Goal: Task Accomplishment & Management: Use online tool/utility

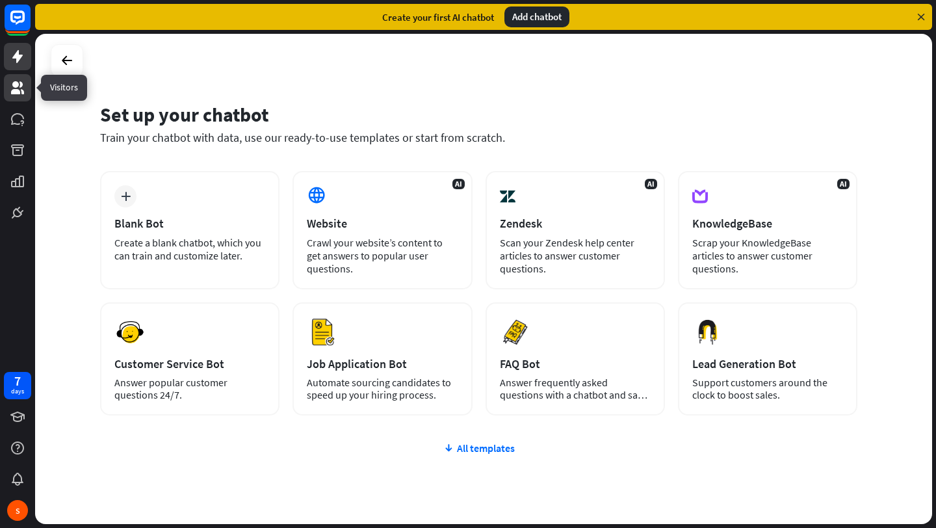
click at [18, 93] on icon at bounding box center [17, 87] width 13 height 13
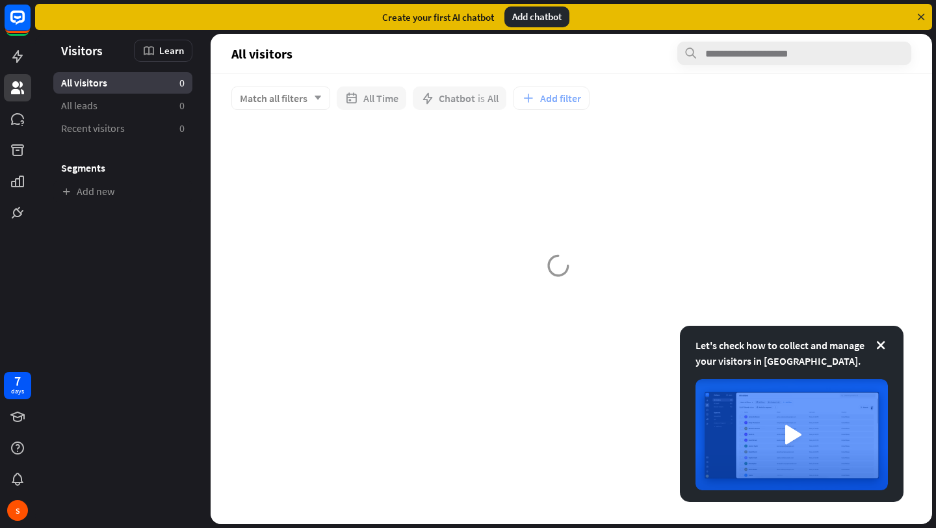
click at [422, 177] on div at bounding box center [571, 298] width 721 height 451
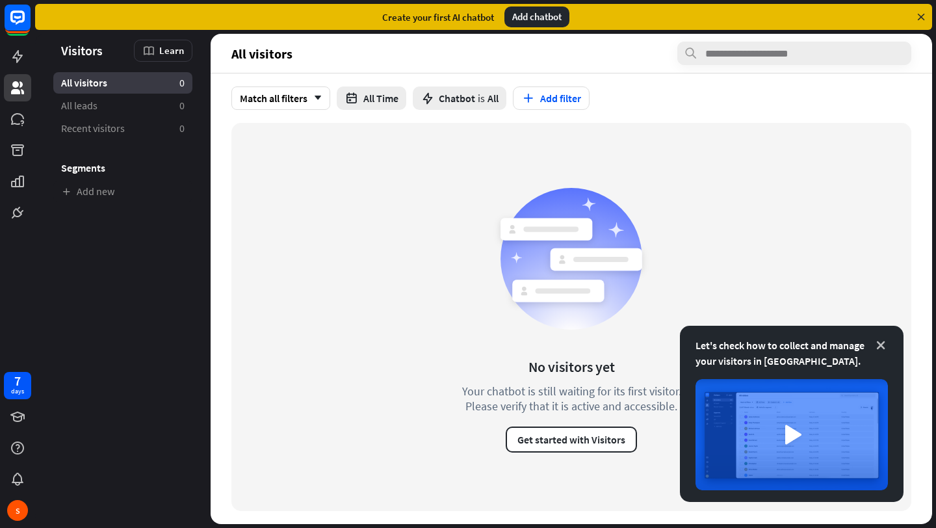
click at [880, 349] on icon at bounding box center [880, 345] width 13 height 13
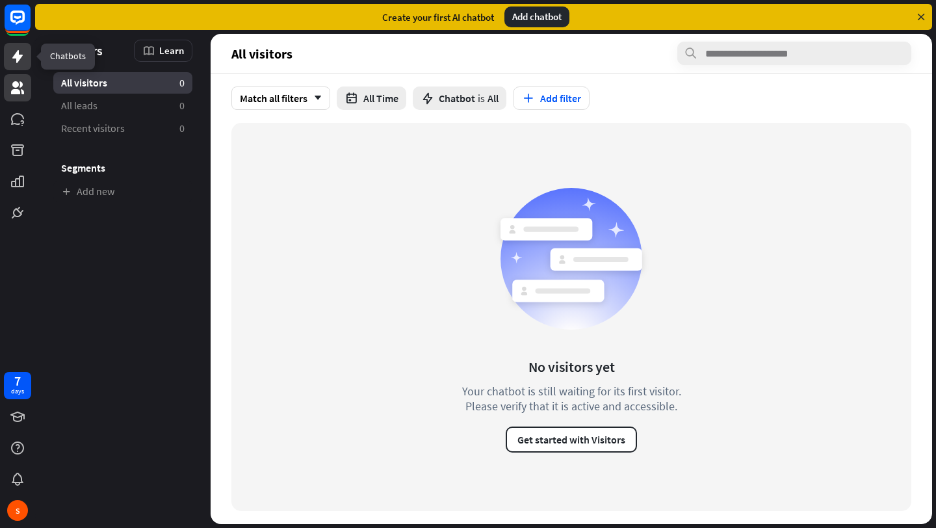
click at [18, 53] on icon at bounding box center [17, 56] width 10 height 13
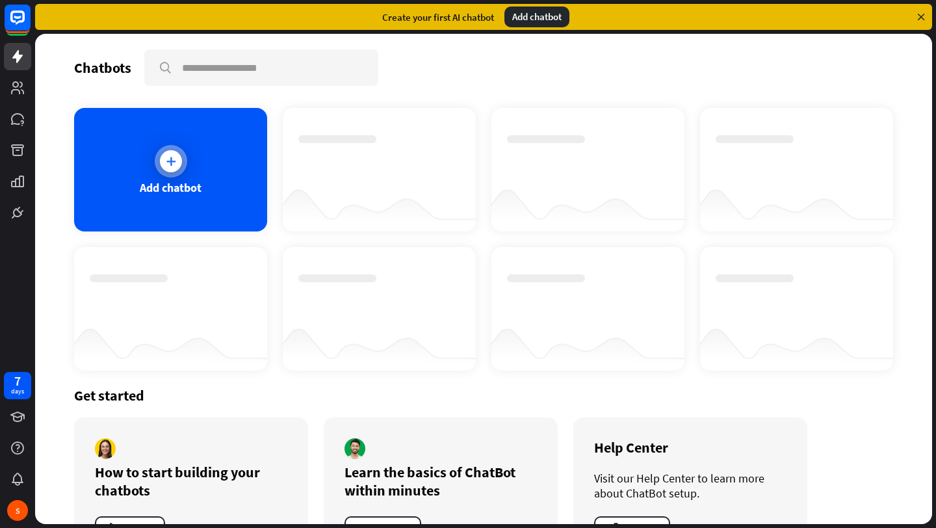
click at [194, 148] on div "Add chatbot" at bounding box center [170, 169] width 193 height 123
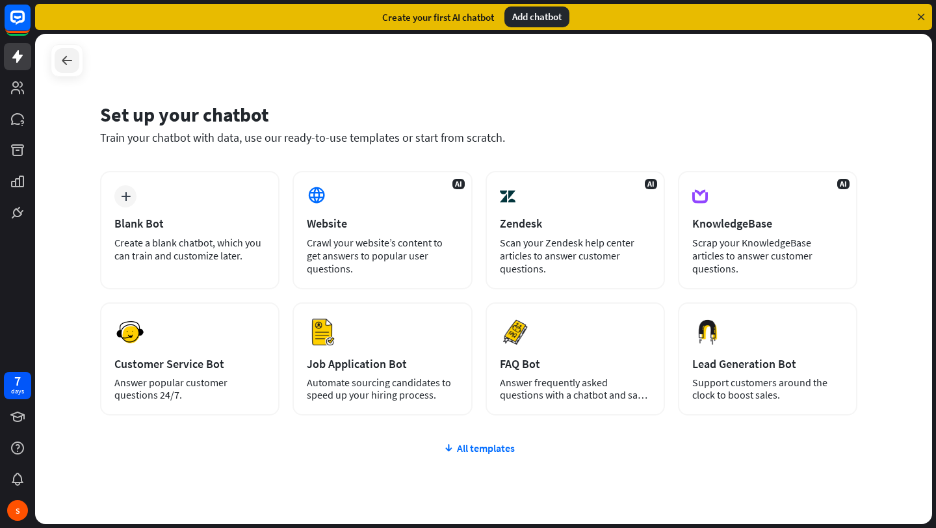
click at [70, 61] on icon at bounding box center [67, 61] width 16 height 16
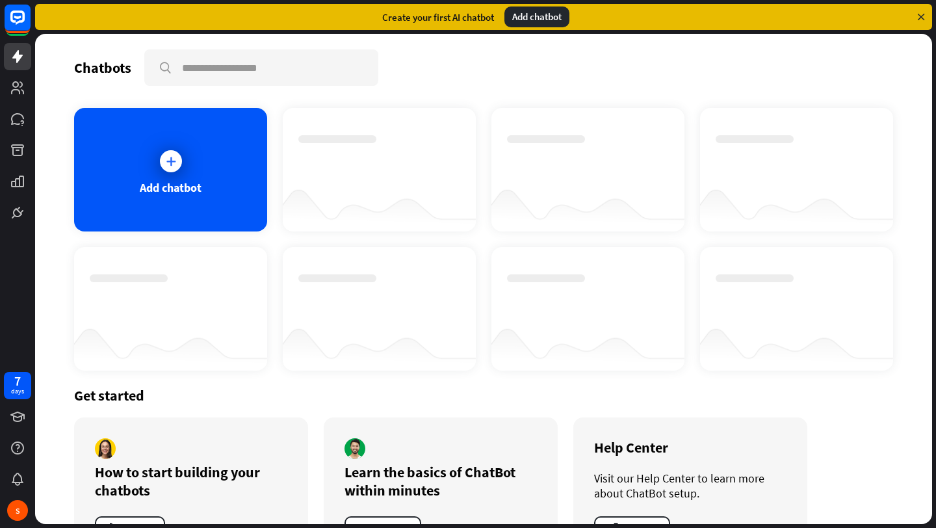
click at [541, 17] on div "Add chatbot" at bounding box center [536, 16] width 65 height 21
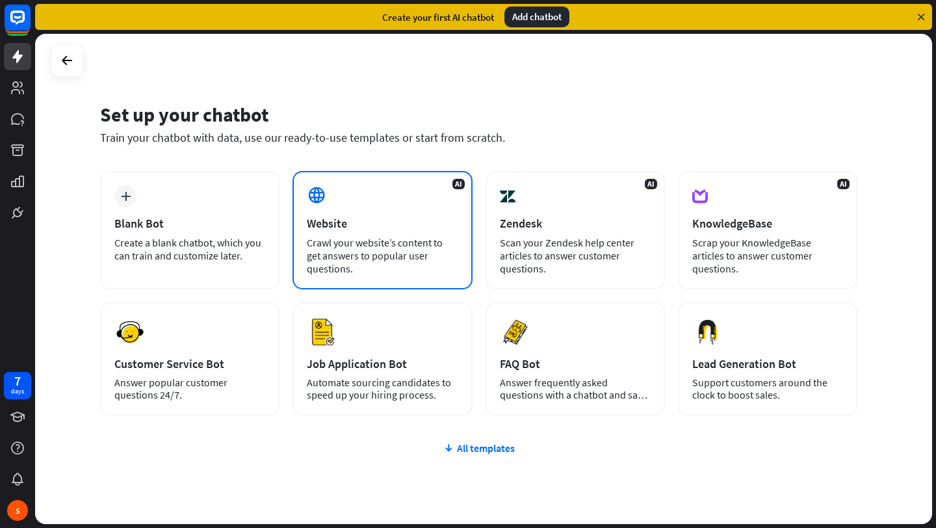
click at [385, 201] on div "AI Website Crawl your website’s content to get answers to popular user question…" at bounding box center [381, 230] width 179 height 118
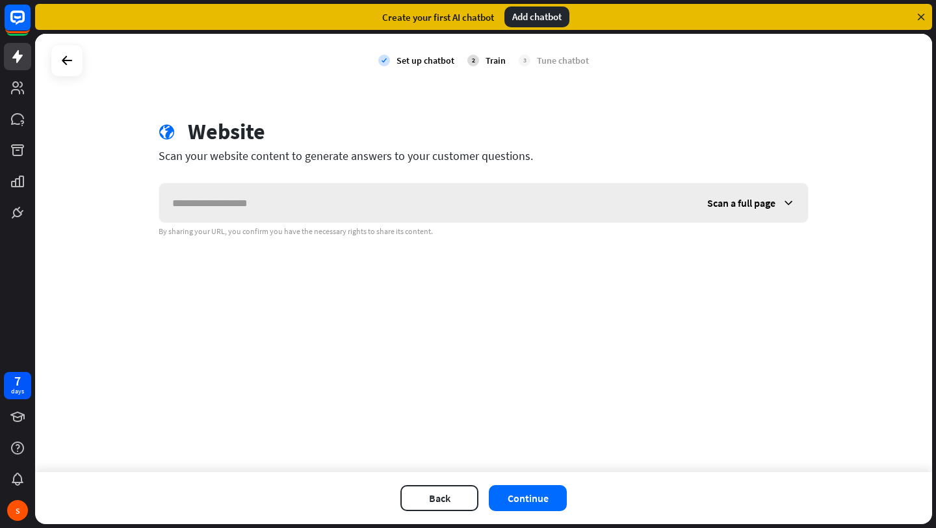
click at [788, 201] on icon at bounding box center [788, 202] width 13 height 13
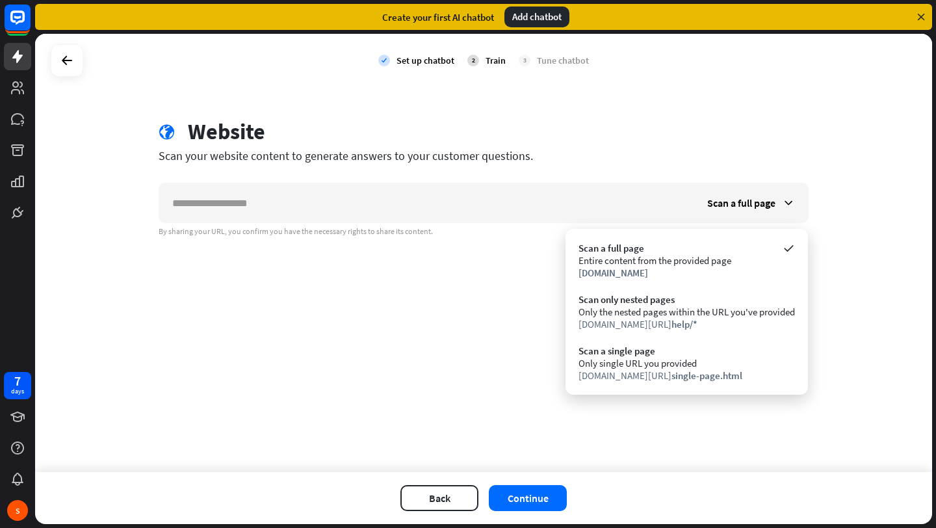
click at [776, 109] on div "check Set up chatbot 2 Train 3 Tune chatbot globe Website Scan your website con…" at bounding box center [483, 253] width 897 height 438
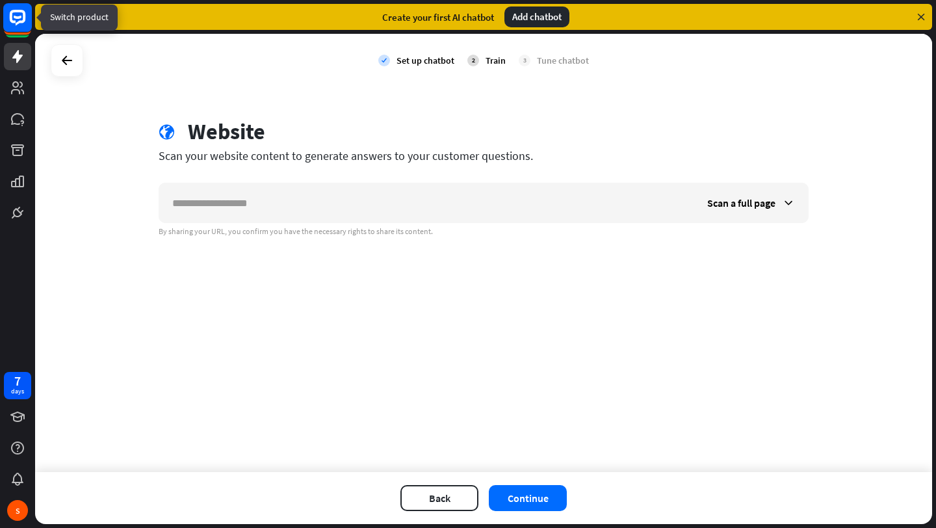
click at [20, 18] on icon at bounding box center [18, 17] width 8 height 3
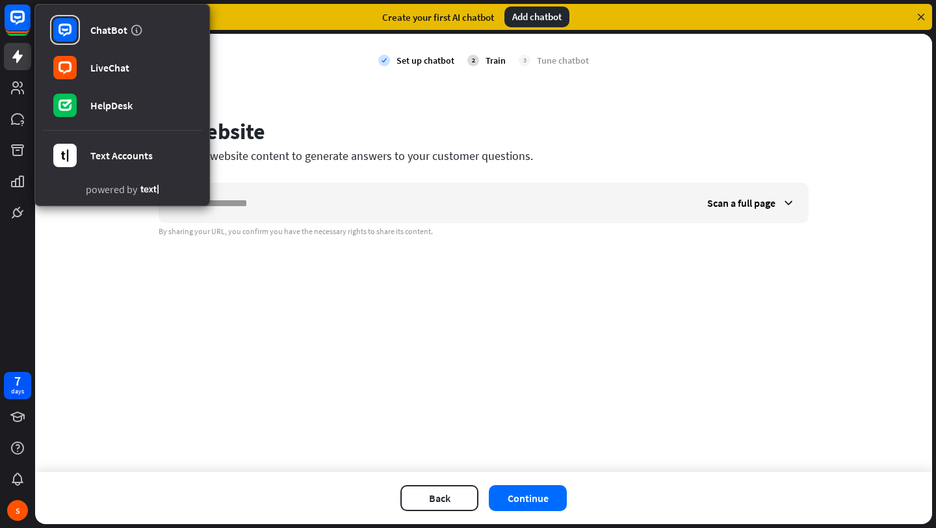
click at [242, 93] on div "check Set up chatbot 2 Train 3 Tune chatbot globe Website Scan your website con…" at bounding box center [483, 253] width 897 height 438
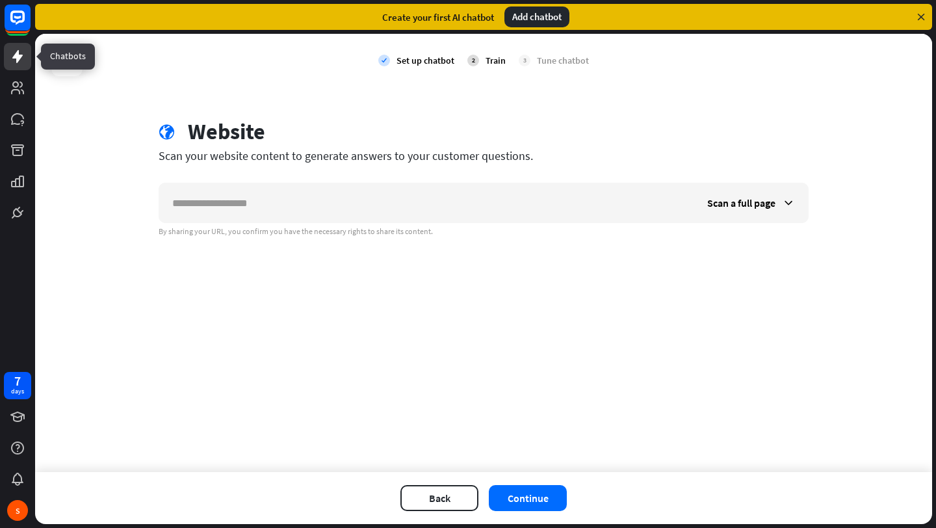
click at [20, 53] on icon at bounding box center [18, 57] width 16 height 16
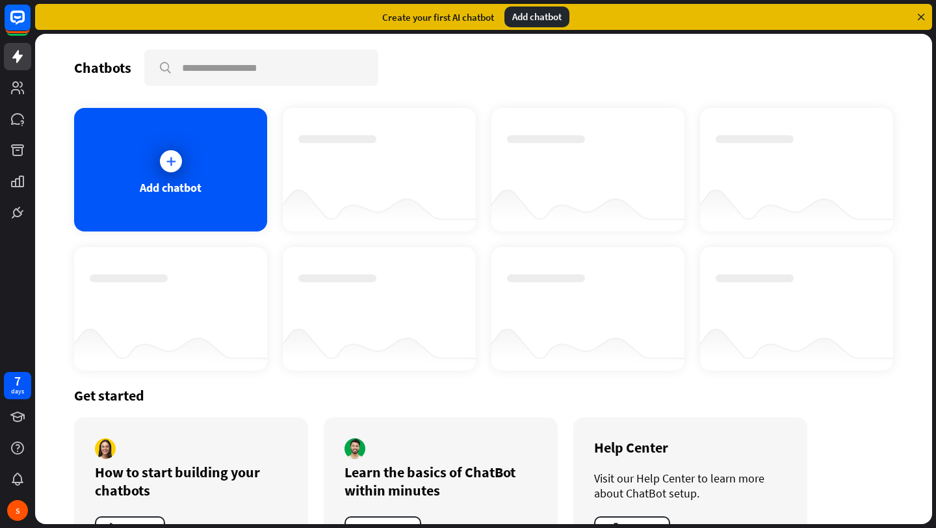
scroll to position [52, 0]
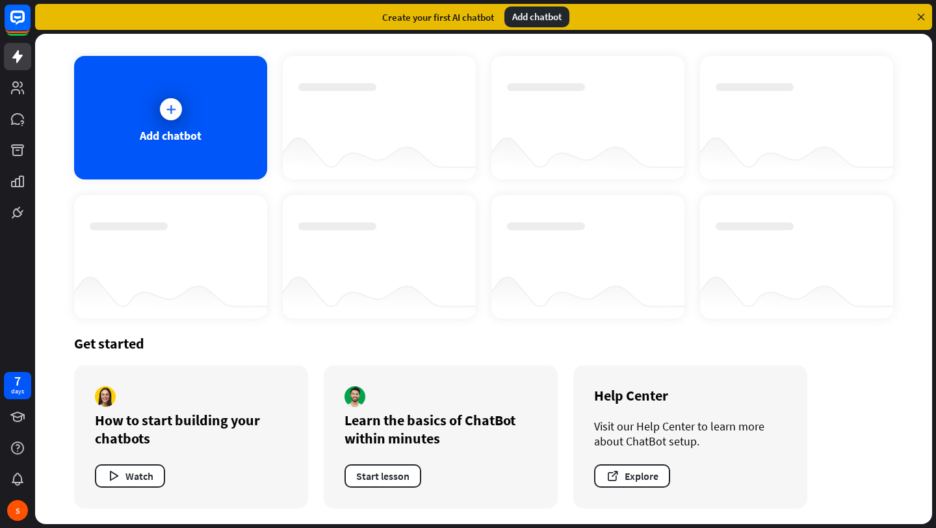
click at [603, 127] on div at bounding box center [588, 105] width 162 height 45
click at [924, 12] on icon at bounding box center [921, 17] width 12 height 12
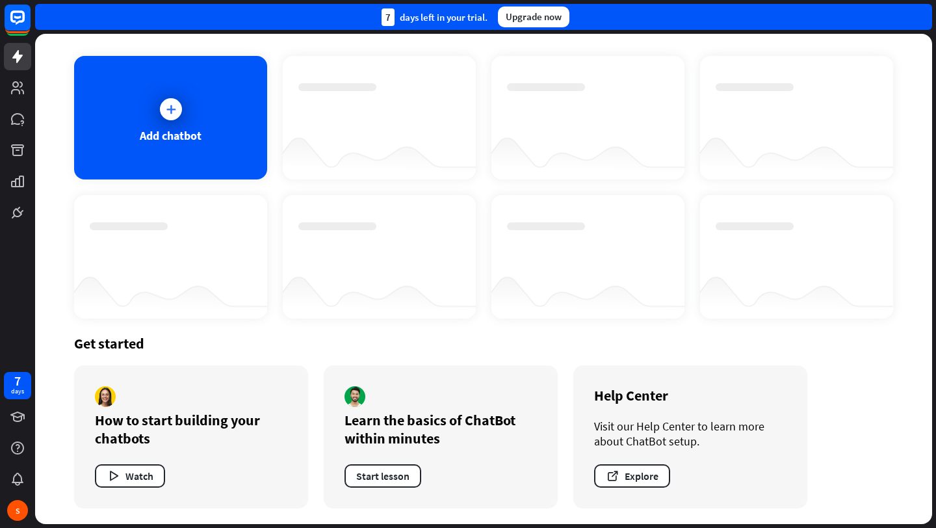
scroll to position [0, 0]
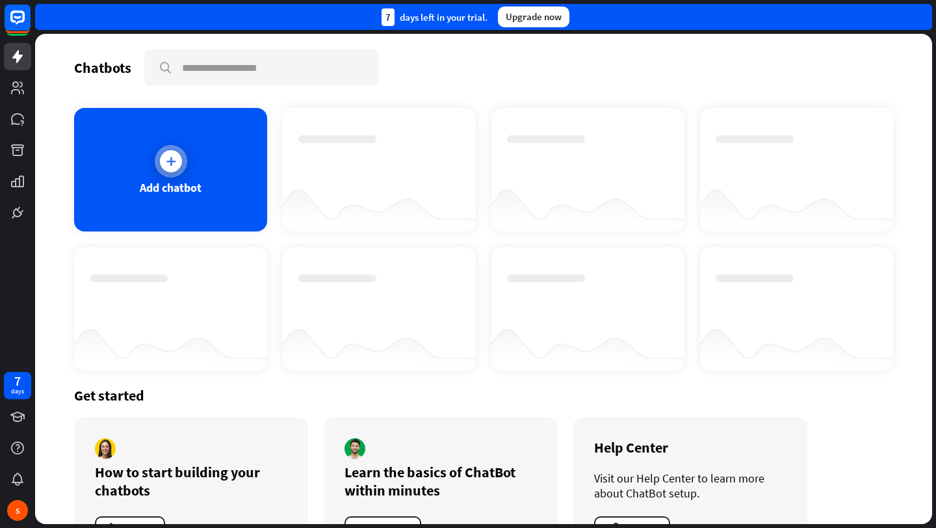
click at [229, 175] on div "Add chatbot" at bounding box center [170, 169] width 193 height 123
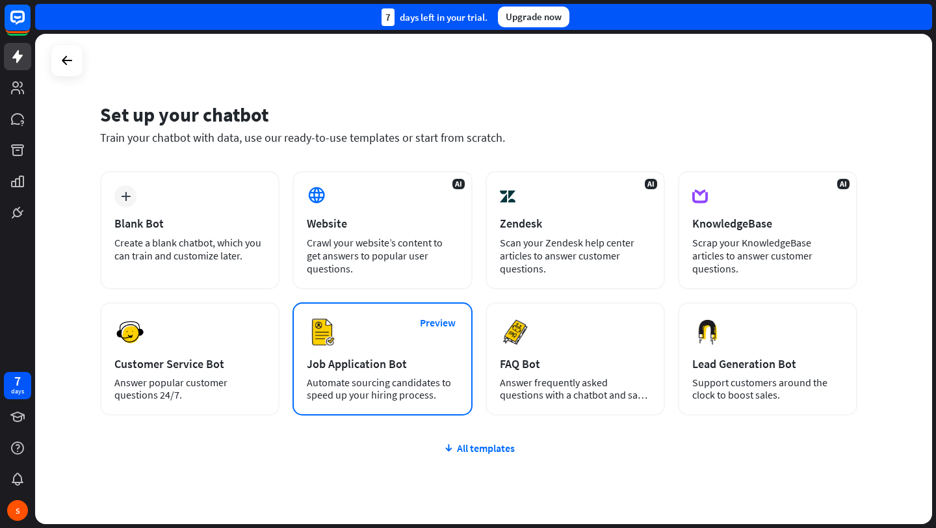
scroll to position [47, 0]
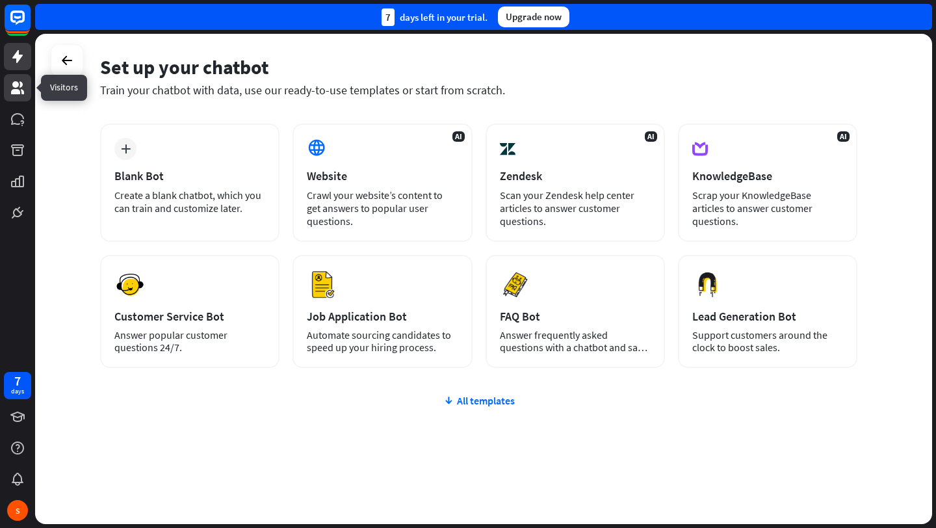
click at [17, 88] on icon at bounding box center [18, 88] width 16 height 16
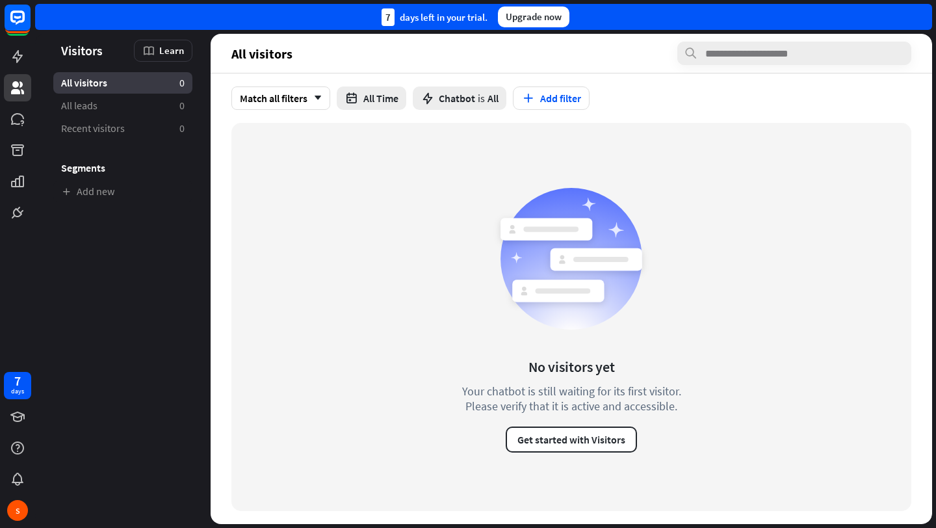
click at [276, 219] on div "No visitors yet Your chatbot is still waiting for its first visitor. Please ver…" at bounding box center [571, 317] width 680 height 388
